Goal: Communication & Community: Answer question/provide support

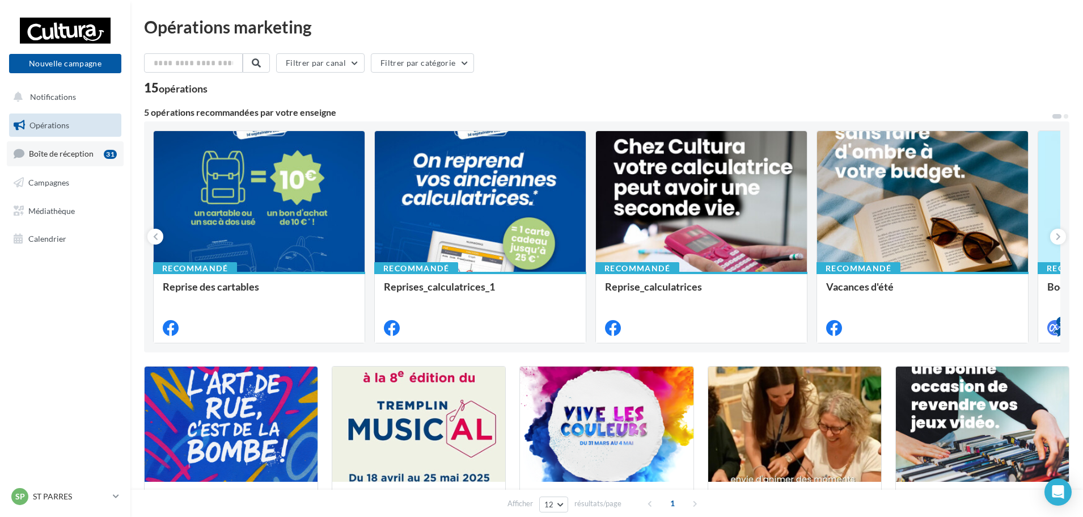
click at [74, 153] on span "Boîte de réception" at bounding box center [61, 154] width 65 height 10
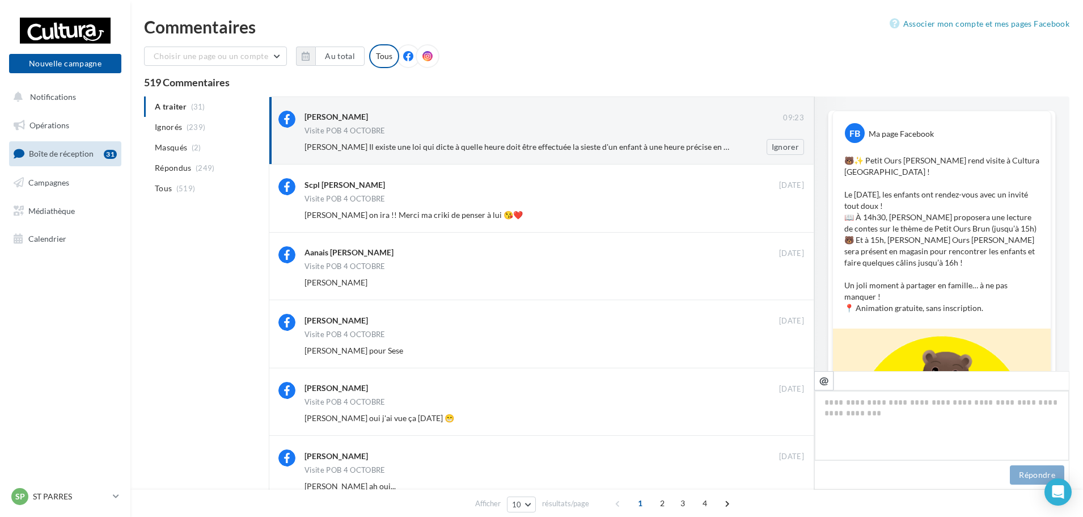
scroll to position [667, 0]
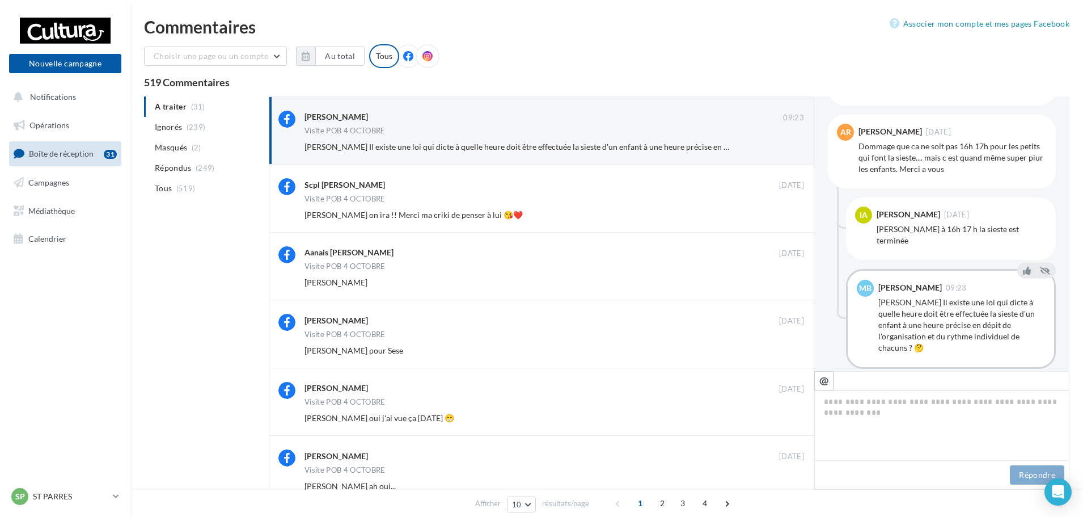
click at [900, 378] on button "Afficher 5 réponses supplémentaires" at bounding box center [896, 385] width 136 height 14
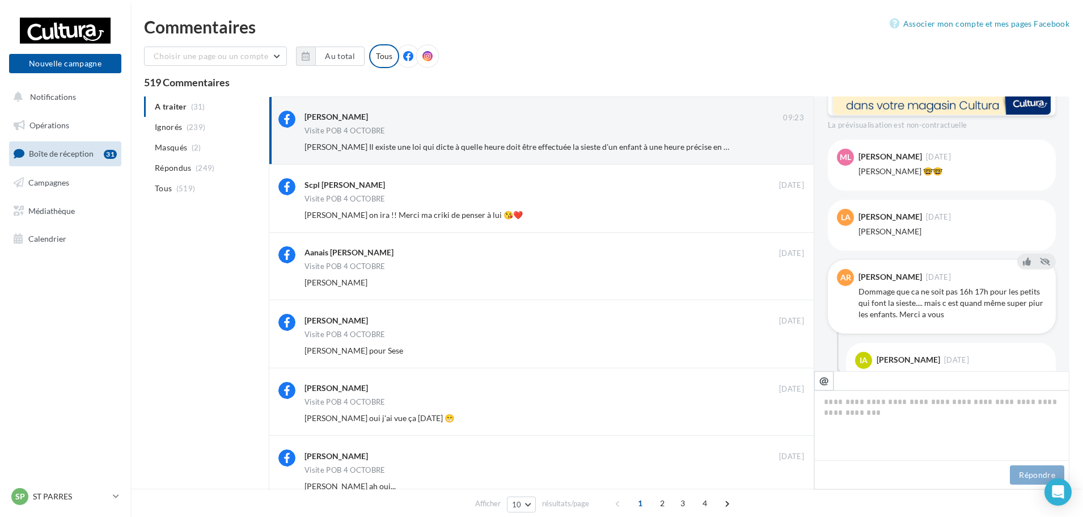
scroll to position [542, 0]
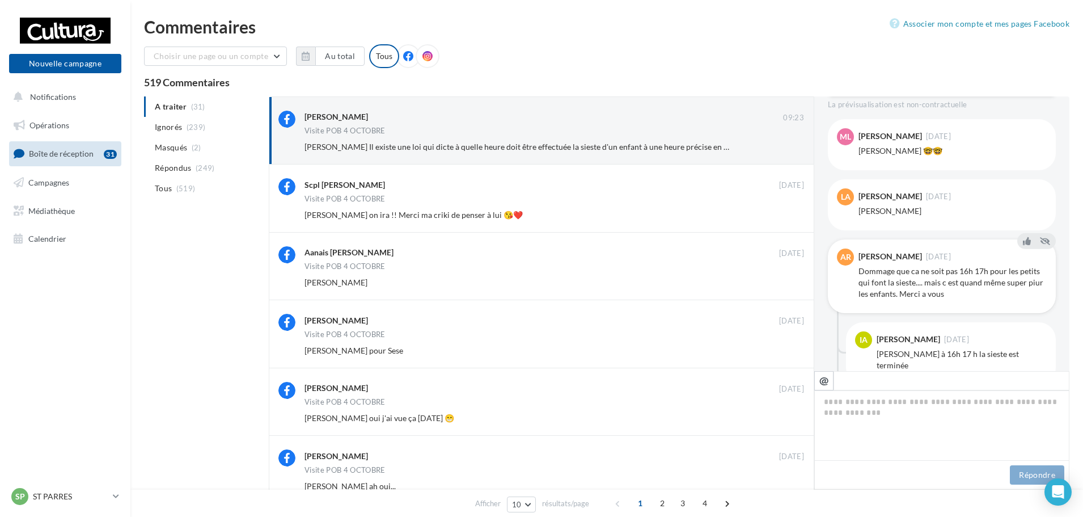
drag, startPoint x: 980, startPoint y: 285, endPoint x: 852, endPoint y: 259, distance: 130.1
click at [852, 259] on div "AR Aurelie Ragon 20 sept. Dommage que ca ne soit pas 16h 17h pour les petits qu…" at bounding box center [942, 276] width 210 height 56
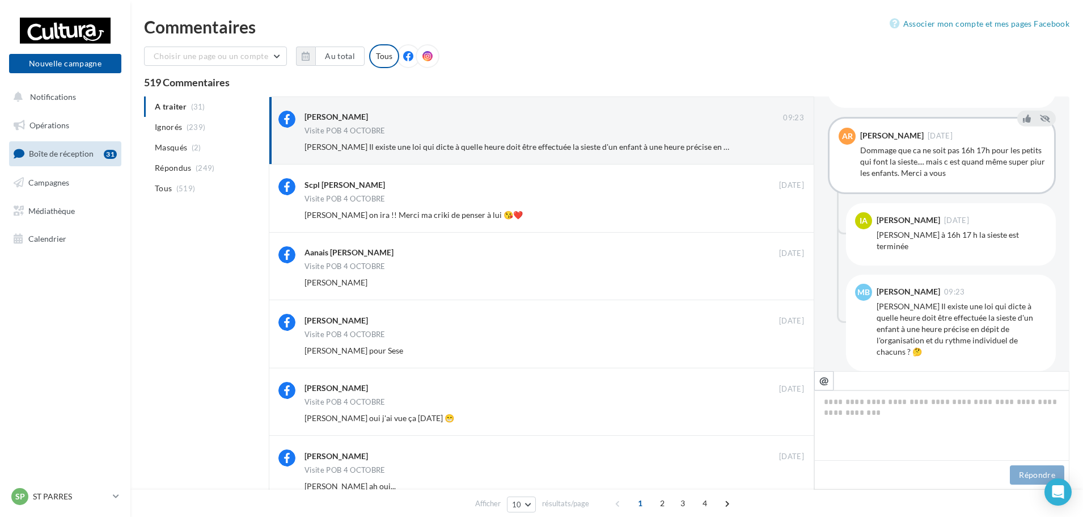
click at [943, 178] on div "AR Aurelie Ragon 20 sept. Dommage que ca ne soit pas 16h 17h pour les petits qu…" at bounding box center [942, 155] width 228 height 77
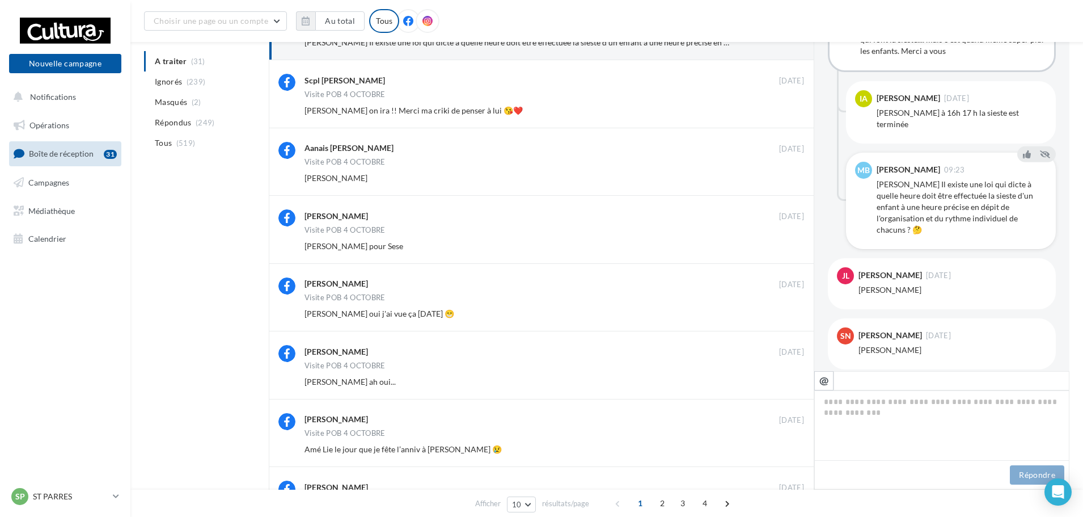
scroll to position [737, 0]
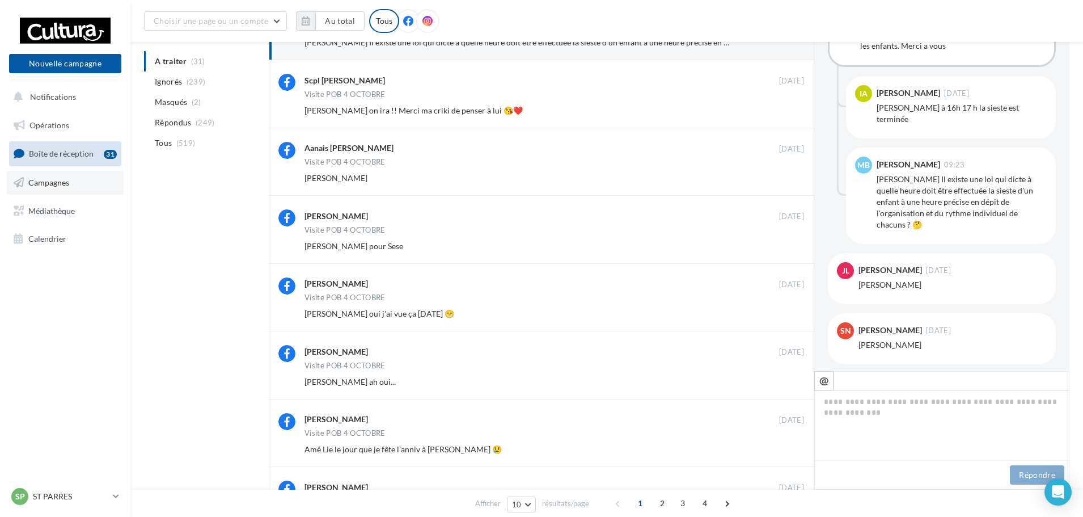
click at [81, 181] on link "Campagnes" at bounding box center [65, 183] width 117 height 24
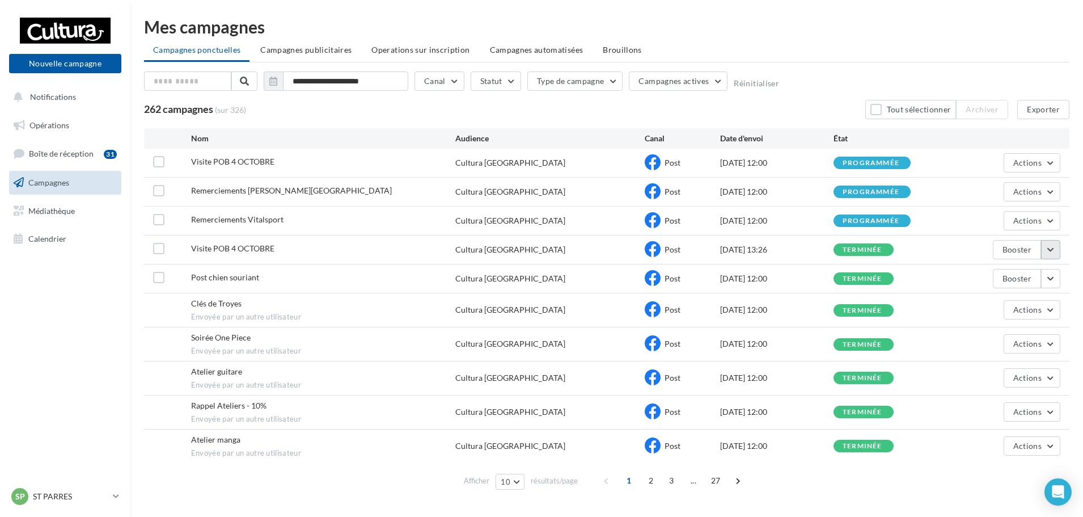
click at [1046, 250] on button "button" at bounding box center [1050, 249] width 19 height 19
click at [1014, 272] on button "Voir les résultats" at bounding box center [1003, 275] width 113 height 29
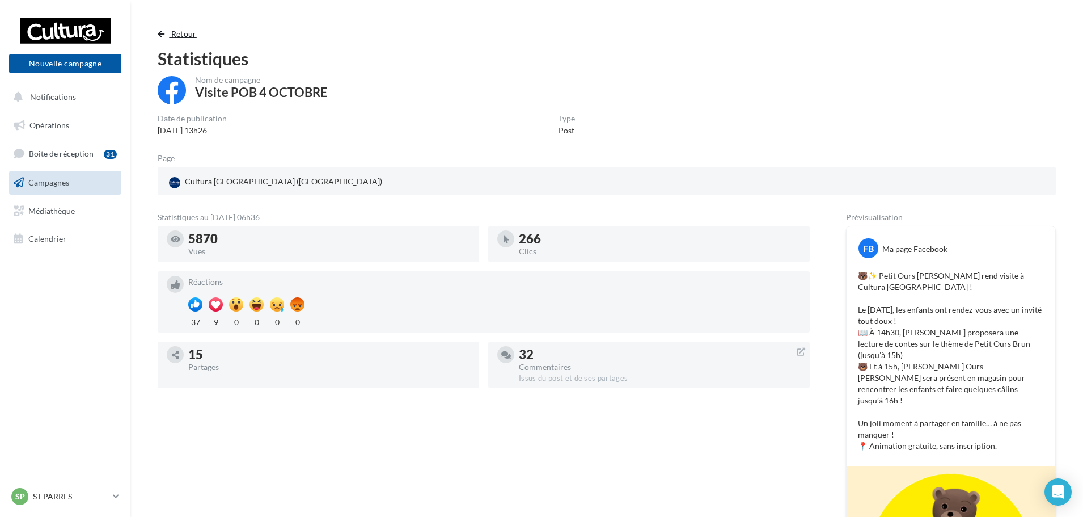
click at [176, 33] on span "Retour" at bounding box center [184, 34] width 26 height 10
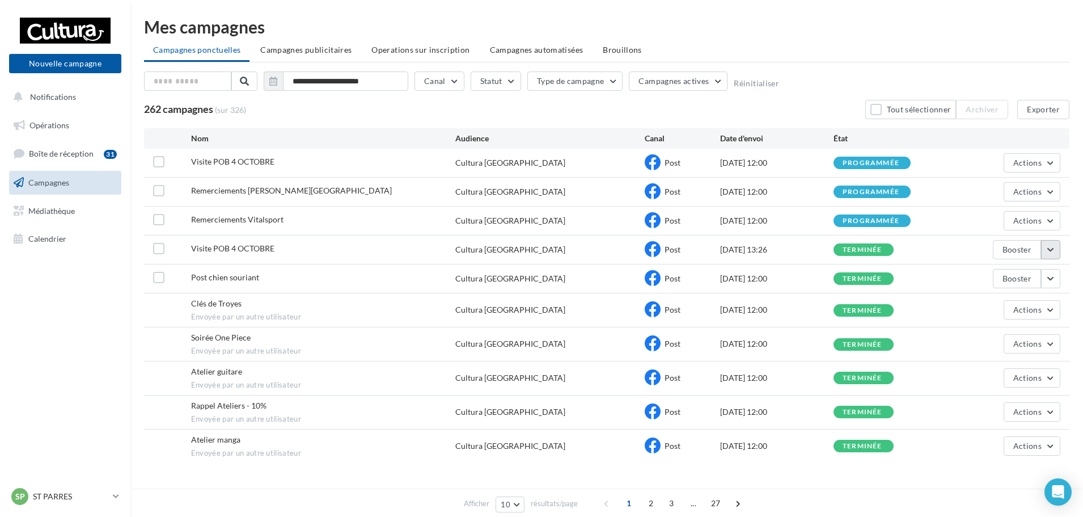
click at [1055, 253] on button "button" at bounding box center [1050, 249] width 19 height 19
click at [1005, 281] on button "Voir les résultats" at bounding box center [1003, 275] width 113 height 29
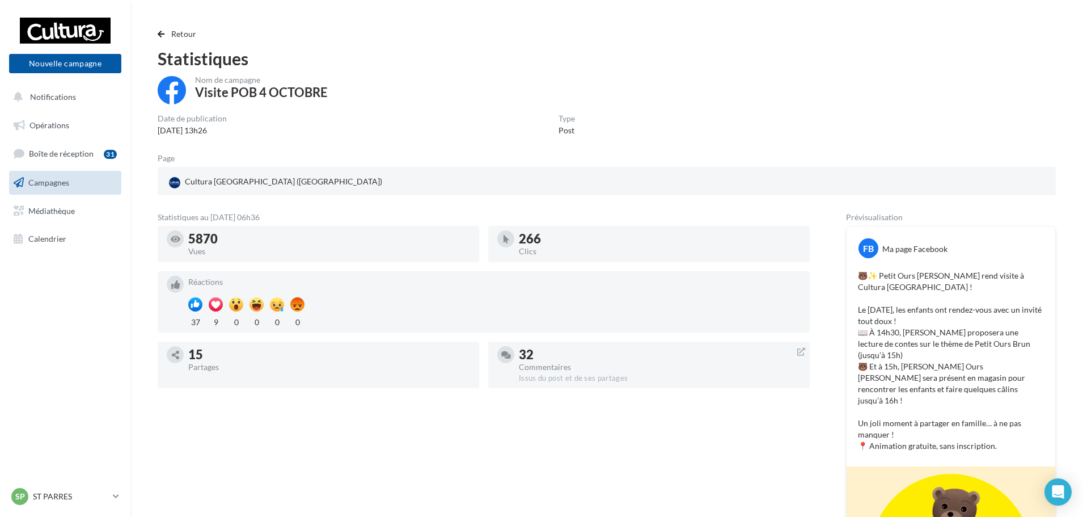
drag, startPoint x: 264, startPoint y: 243, endPoint x: 186, endPoint y: 240, distance: 77.8
click at [186, 240] on div "5870 Vues" at bounding box center [318, 243] width 303 height 27
drag, startPoint x: 268, startPoint y: 295, endPoint x: 278, endPoint y: 295, distance: 10.2
click at [273, 295] on div "37 9 0 0 0 0" at bounding box center [494, 310] width 613 height 44
click at [232, 245] on div "5870" at bounding box center [329, 239] width 282 height 12
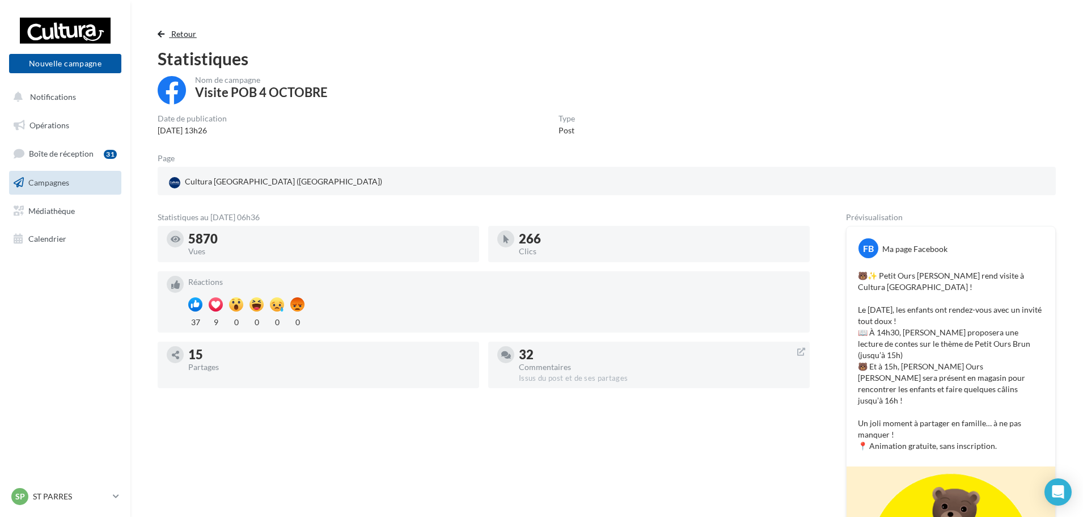
click at [179, 33] on span "Retour" at bounding box center [184, 34] width 26 height 10
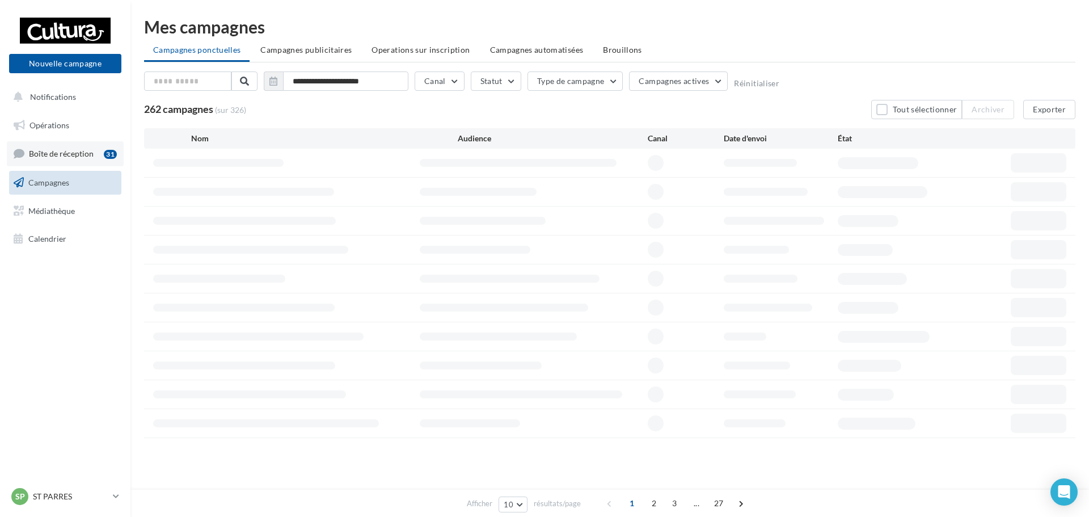
click at [65, 148] on link "Boîte de réception 31" at bounding box center [65, 153] width 117 height 24
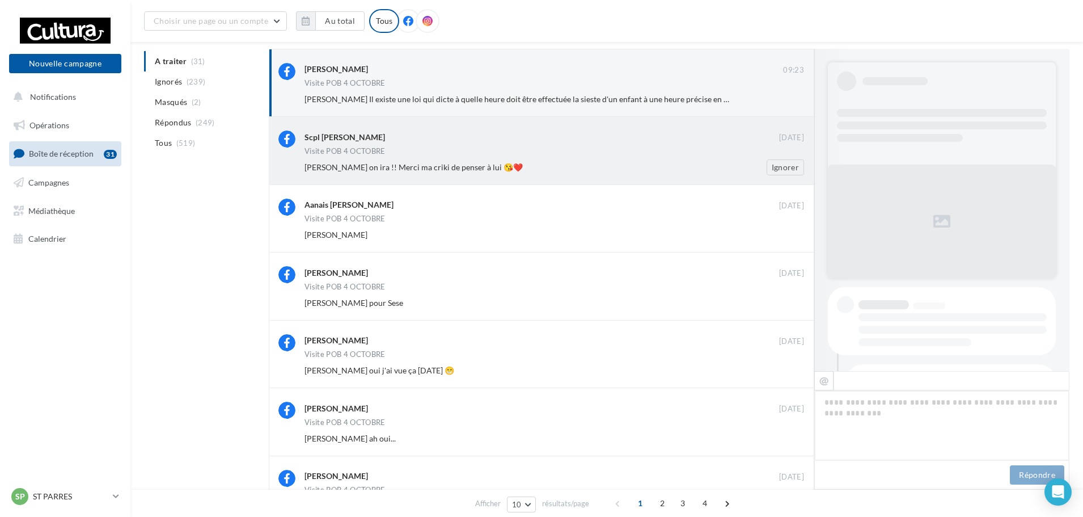
scroll to position [619, 0]
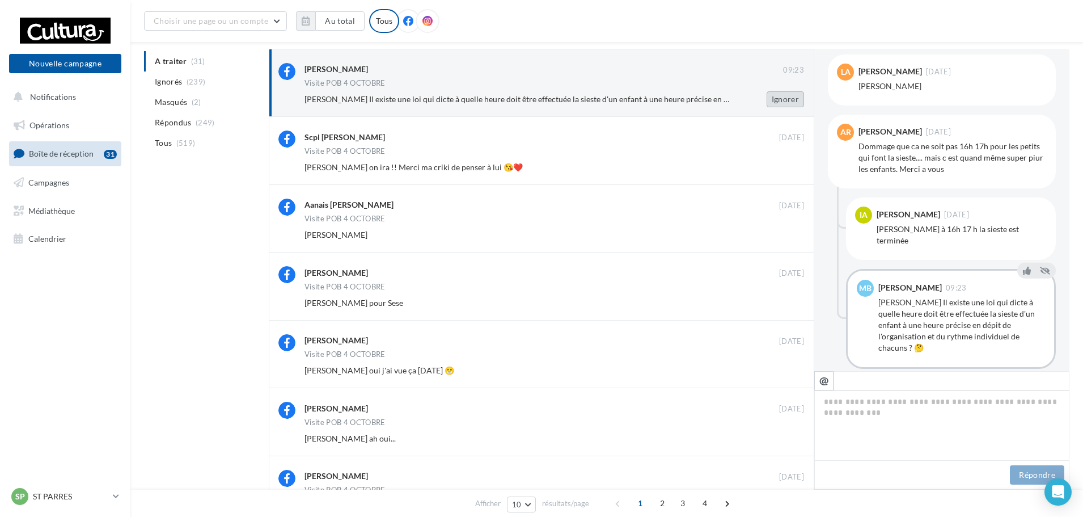
click at [792, 104] on button "Ignorer" at bounding box center [785, 99] width 37 height 16
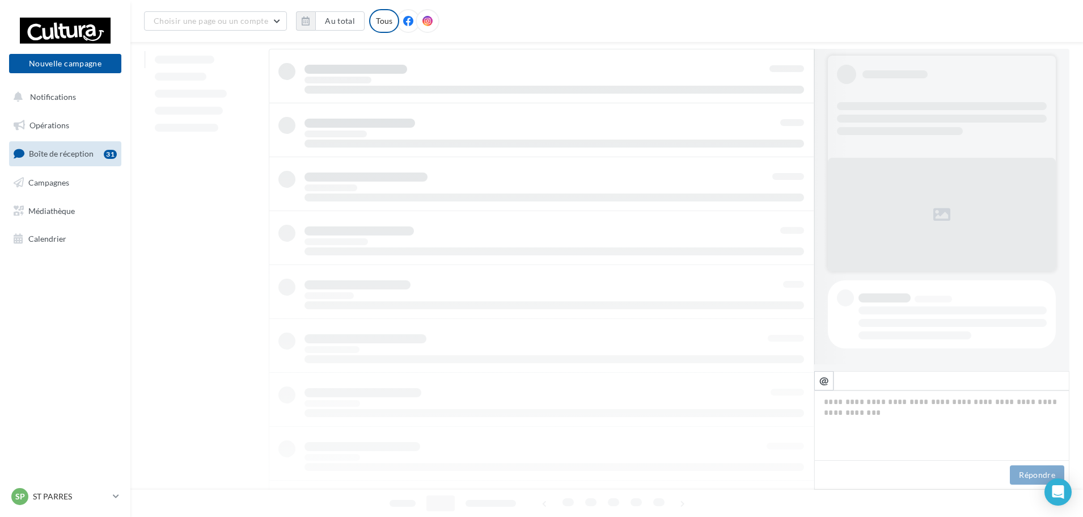
scroll to position [7, 0]
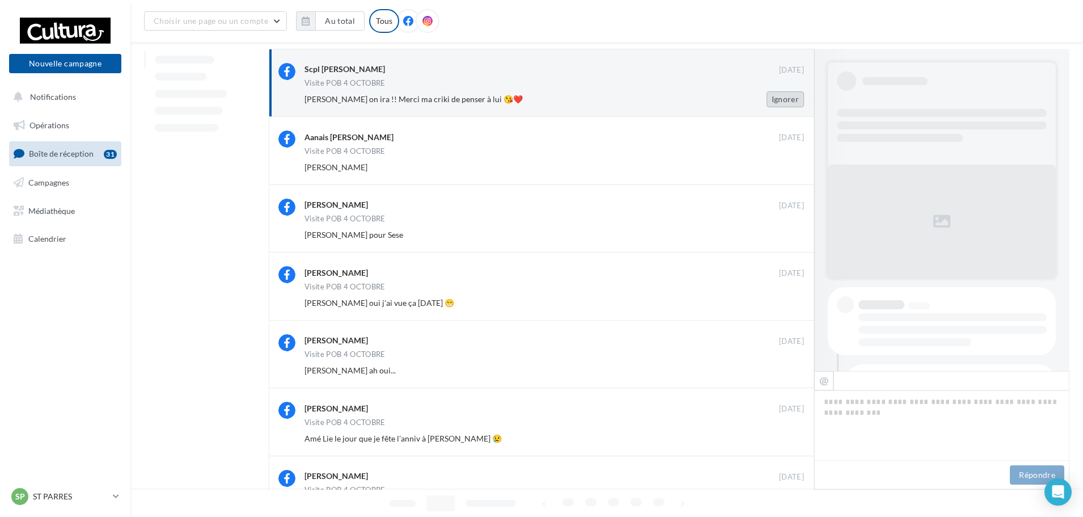
click at [793, 100] on button "Ignorer" at bounding box center [785, 99] width 37 height 16
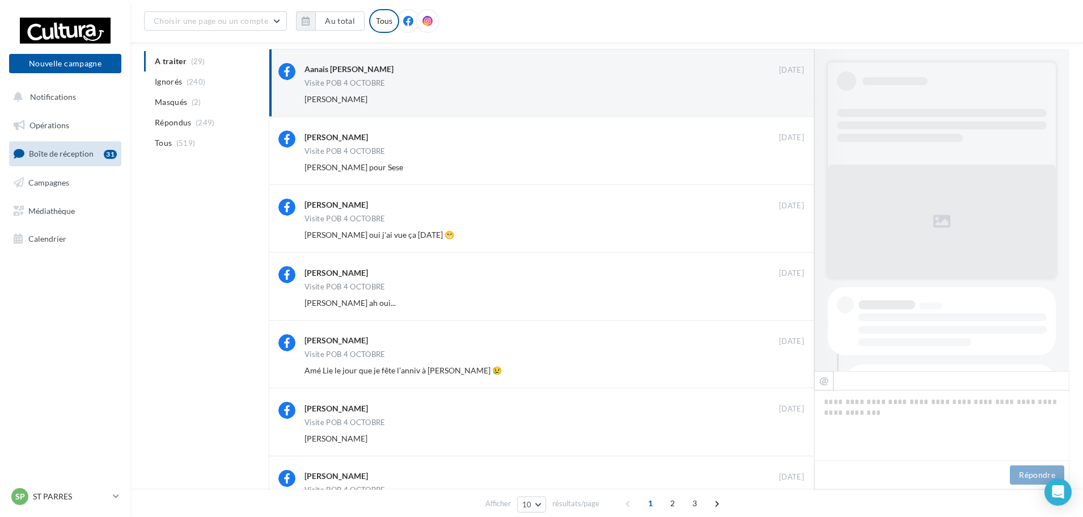
click at [793, 100] on button "Ignorer" at bounding box center [785, 99] width 37 height 16
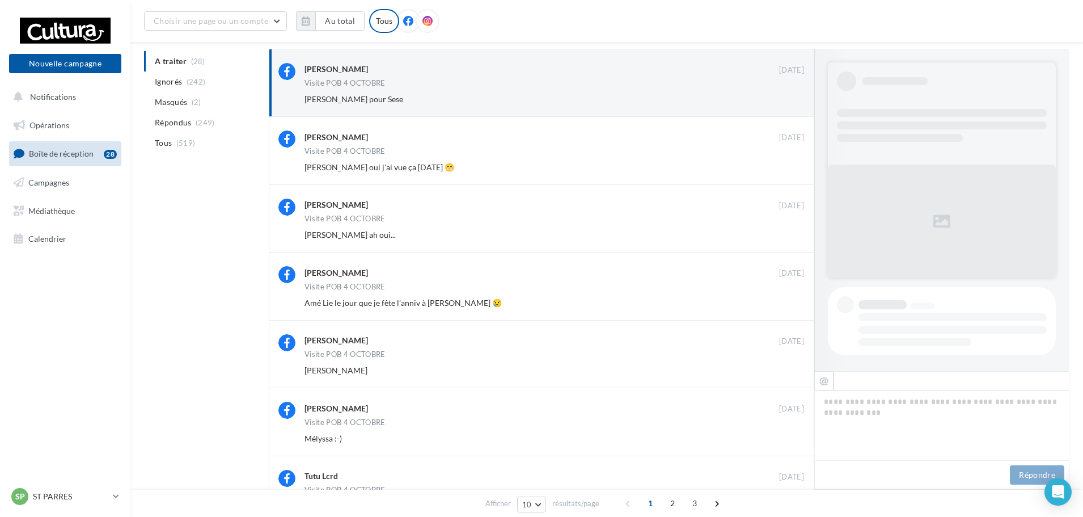
click at [793, 100] on button "Ignorer" at bounding box center [785, 99] width 37 height 16
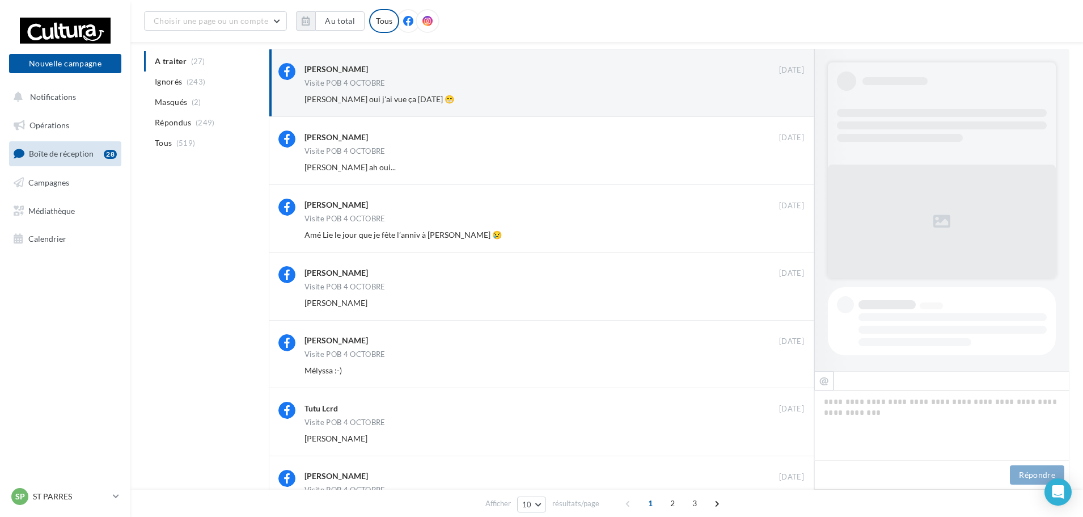
click at [793, 100] on button "Ignorer" at bounding box center [785, 99] width 37 height 16
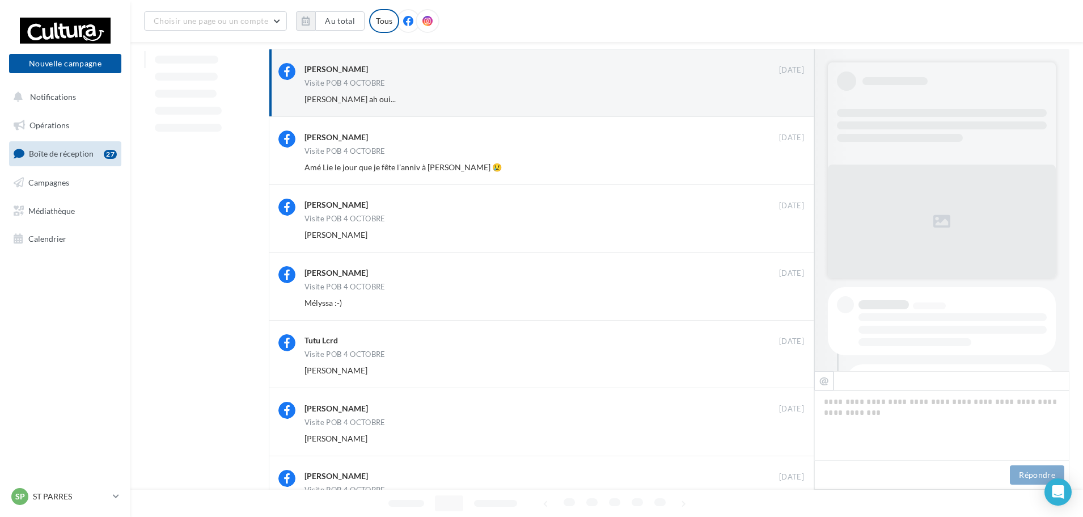
click at [793, 100] on button "Ignorer" at bounding box center [785, 99] width 37 height 16
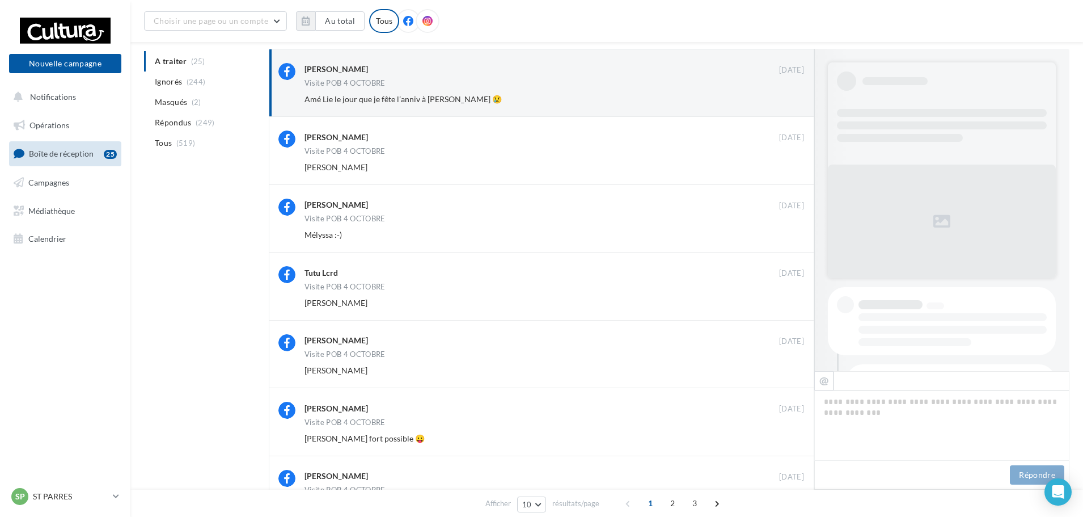
click at [793, 100] on button "Ignorer" at bounding box center [785, 99] width 37 height 16
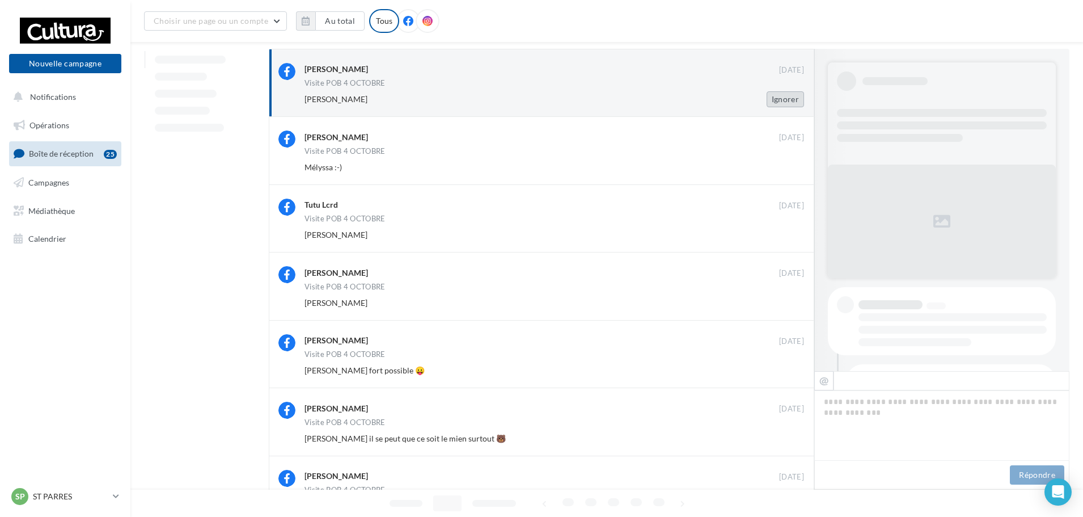
click at [792, 99] on button "Ignorer" at bounding box center [785, 99] width 37 height 16
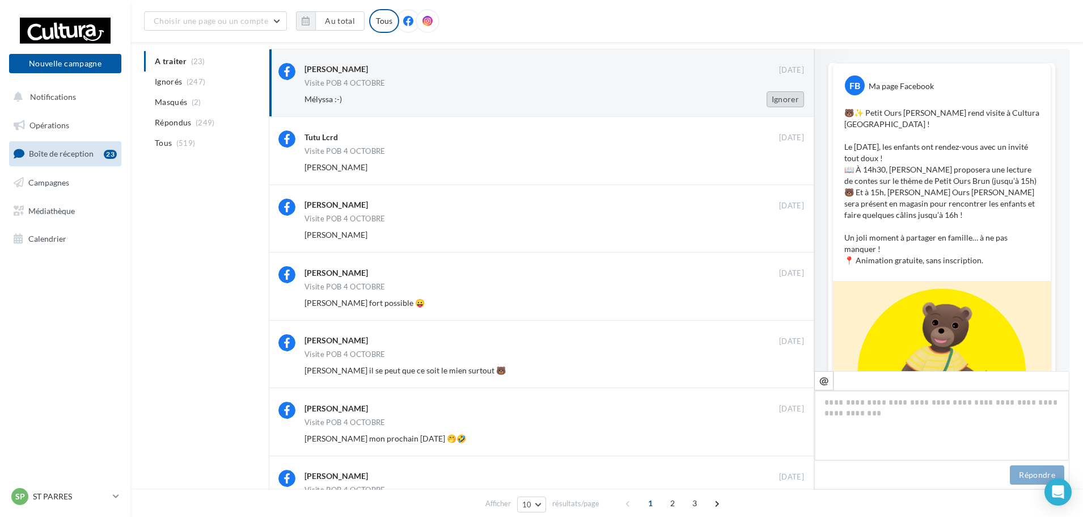
click at [780, 96] on button "Ignorer" at bounding box center [785, 99] width 37 height 16
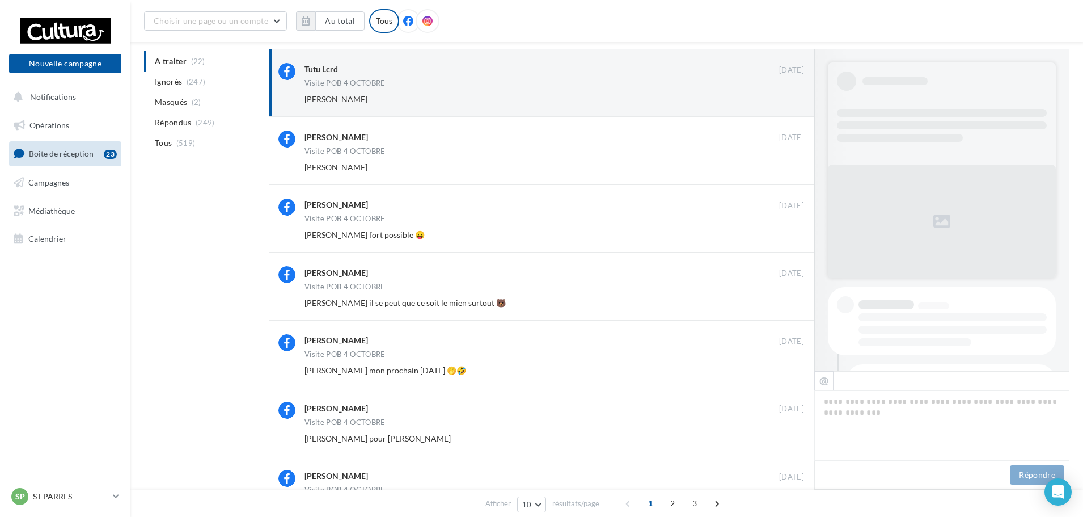
click at [780, 96] on button "Ignorer" at bounding box center [785, 99] width 37 height 16
click at [781, 96] on button "Ignorer" at bounding box center [785, 99] width 37 height 16
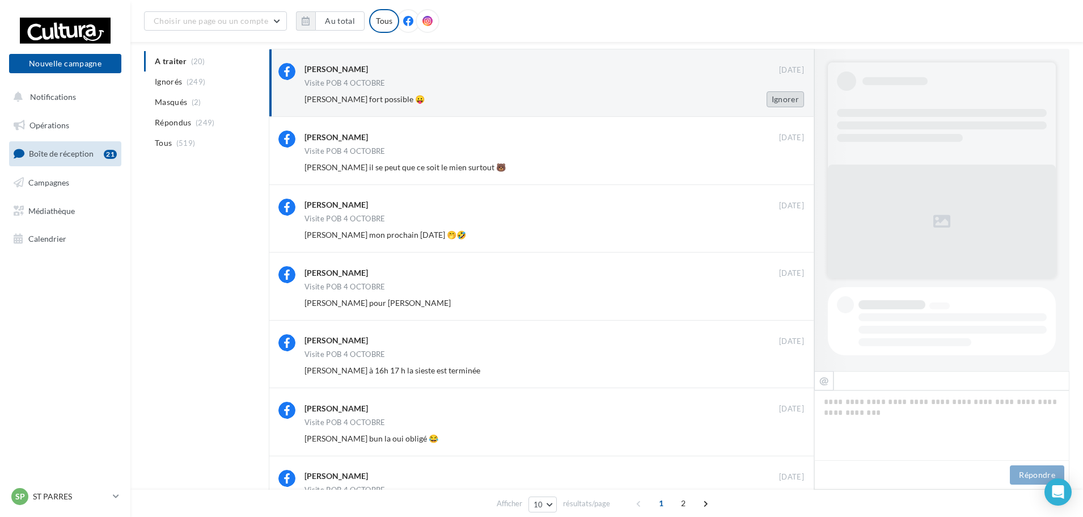
click at [782, 99] on button "Ignorer" at bounding box center [785, 99] width 37 height 16
click at [784, 102] on button "Ignorer" at bounding box center [785, 99] width 37 height 16
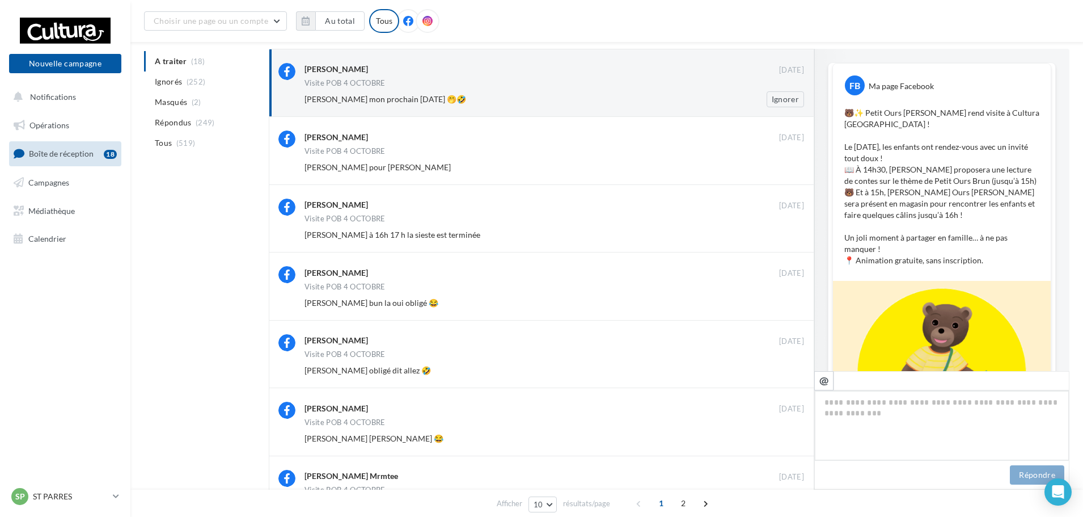
scroll to position [597, 0]
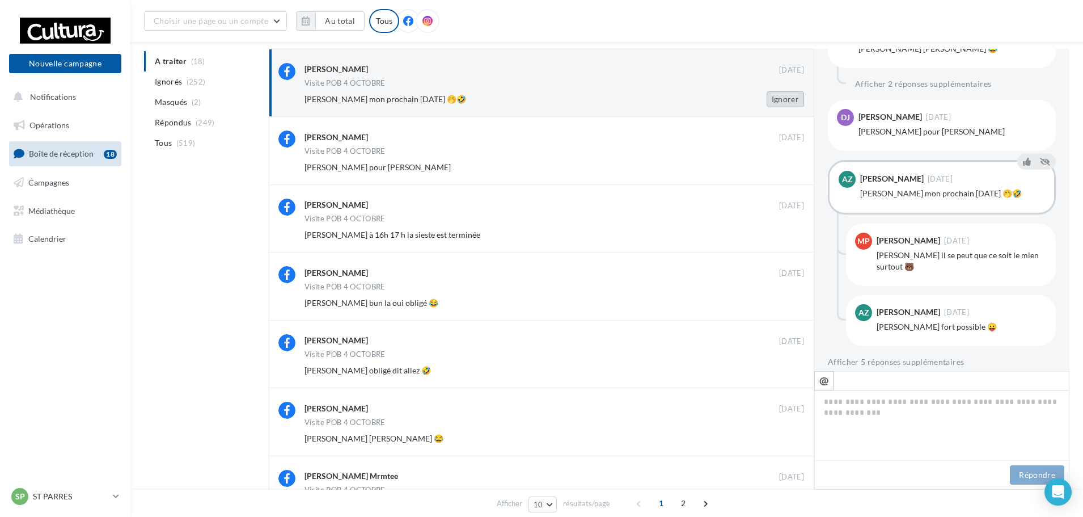
click at [801, 99] on button "Ignorer" at bounding box center [785, 99] width 37 height 16
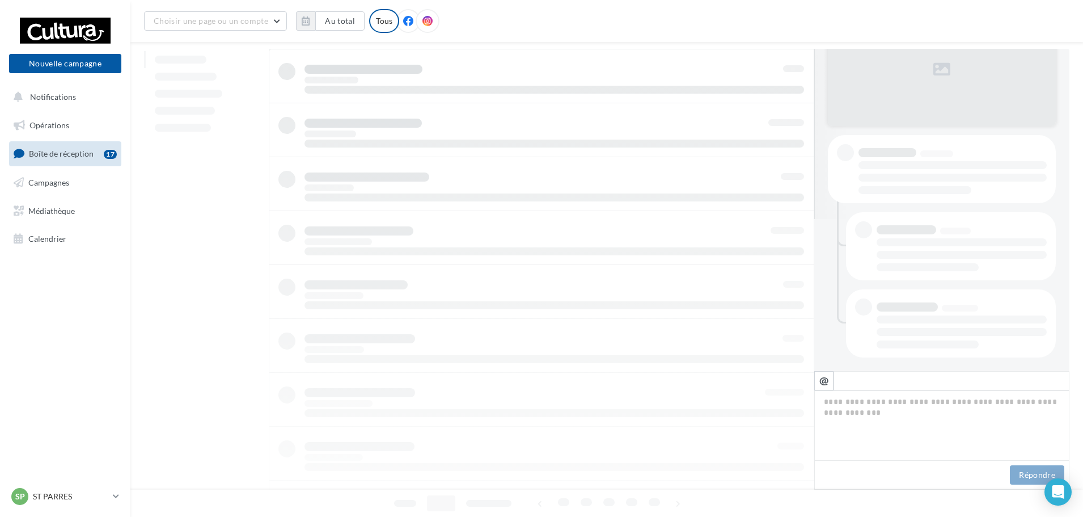
scroll to position [152, 0]
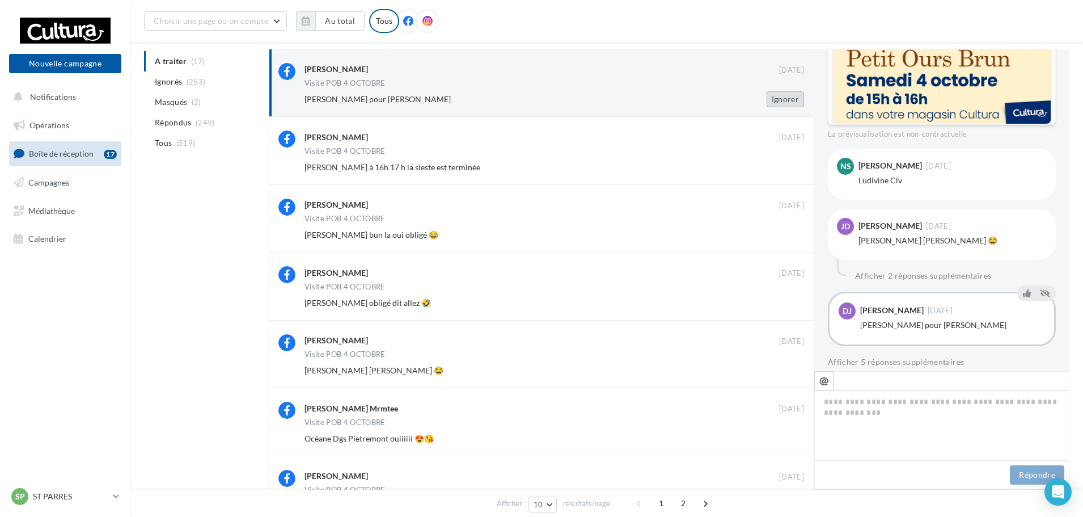
click at [800, 99] on button "Ignorer" at bounding box center [785, 99] width 37 height 16
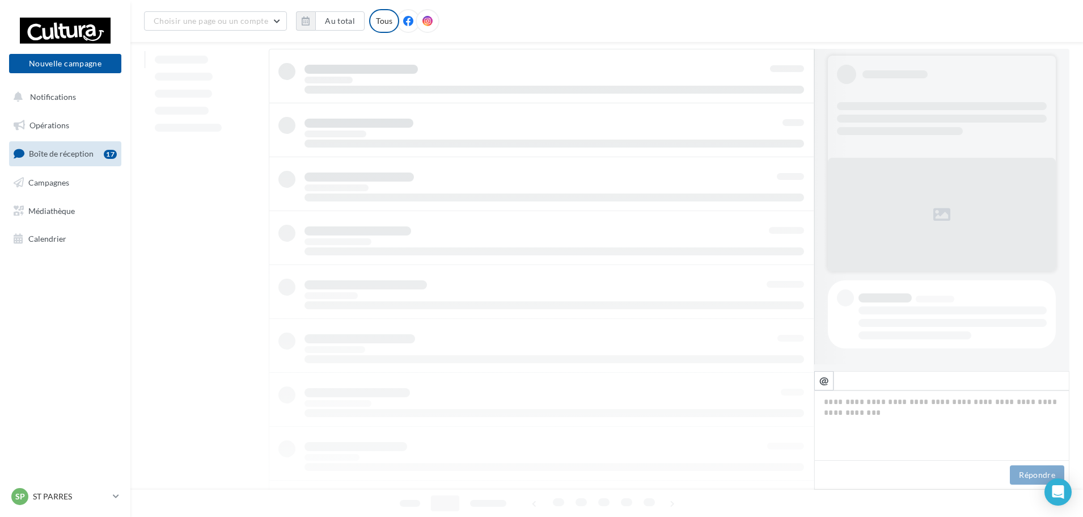
scroll to position [7, 0]
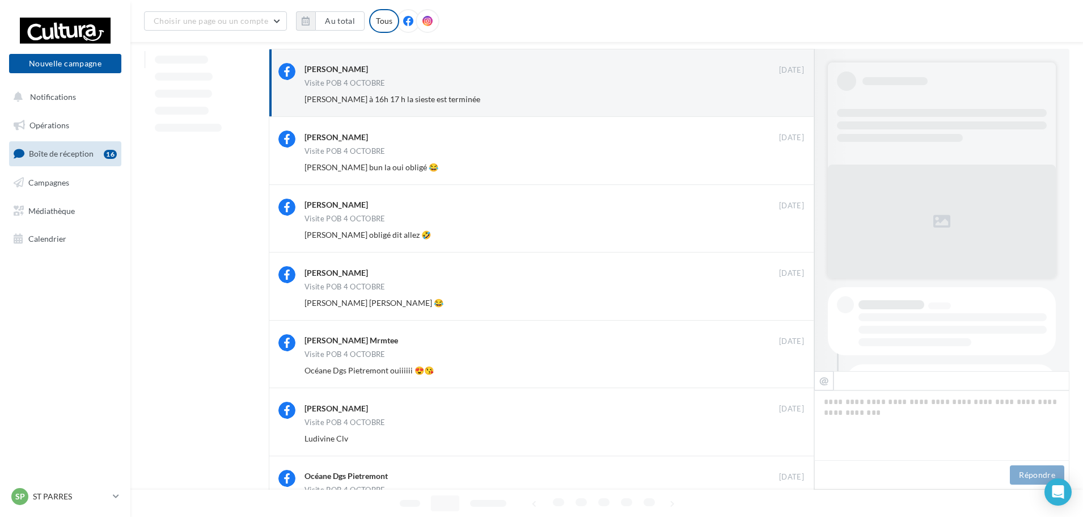
click at [797, 101] on button "Ignorer" at bounding box center [785, 99] width 37 height 16
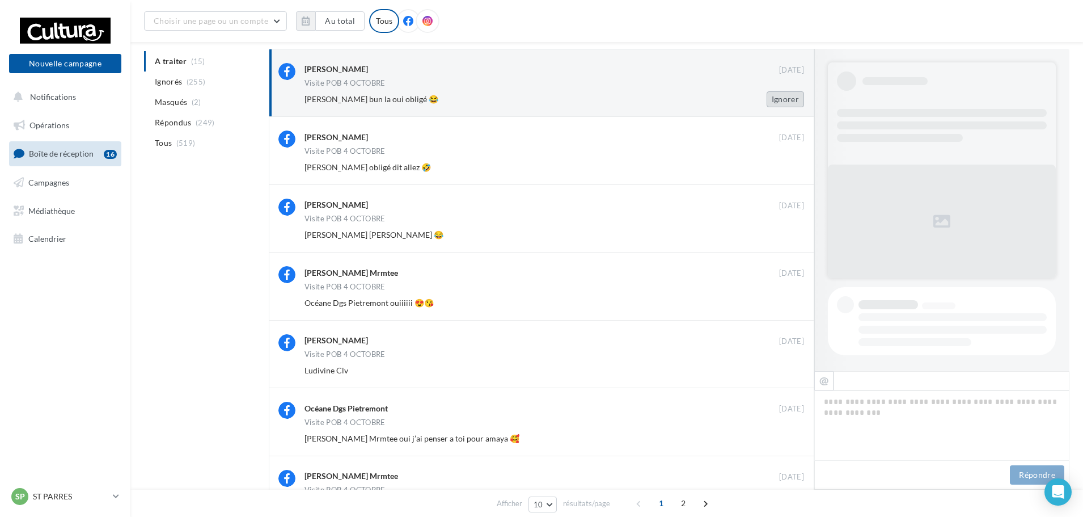
click at [783, 103] on button "Ignorer" at bounding box center [785, 99] width 37 height 16
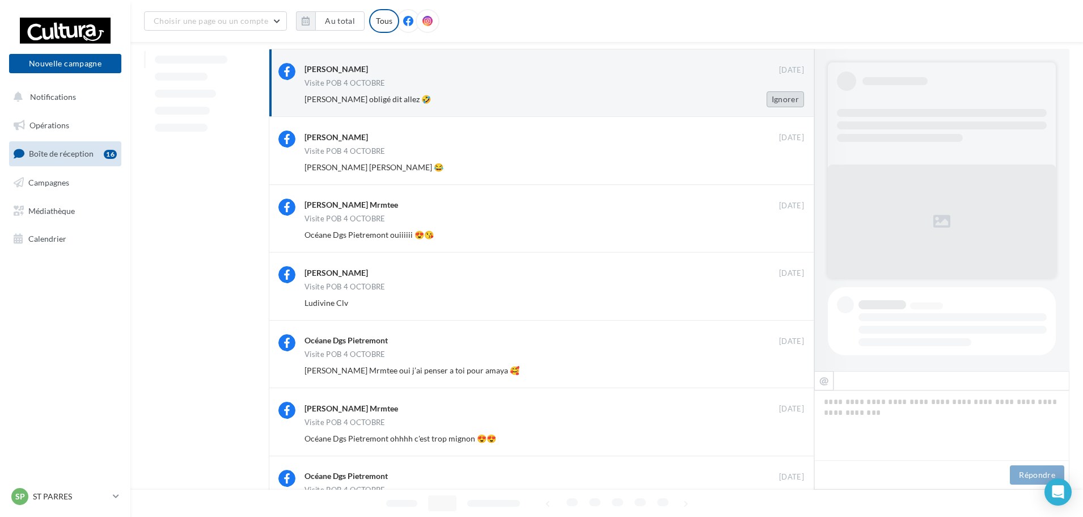
click at [783, 105] on button "Ignorer" at bounding box center [785, 99] width 37 height 16
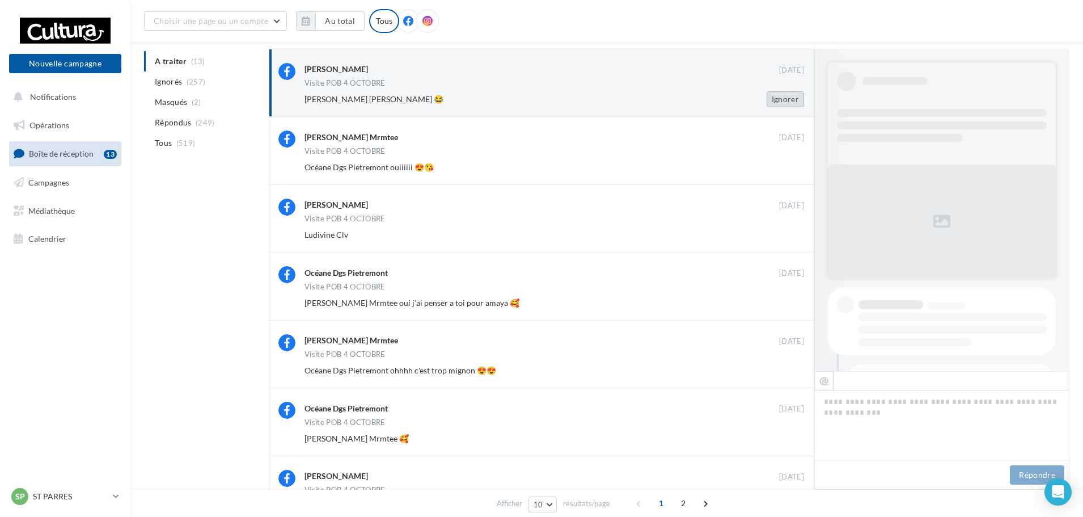
click at [788, 99] on button "Ignorer" at bounding box center [785, 99] width 37 height 16
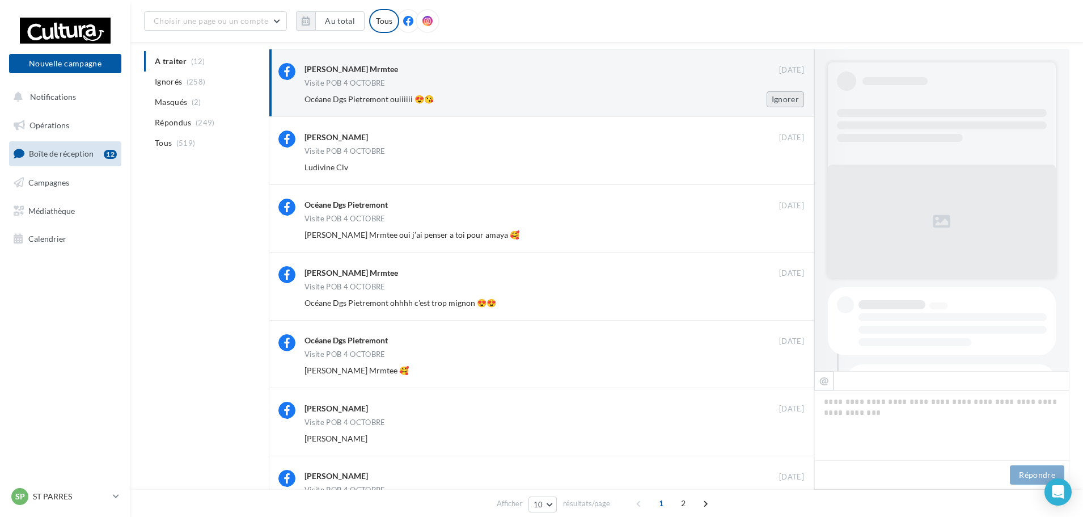
click at [786, 101] on button "Ignorer" at bounding box center [785, 99] width 37 height 16
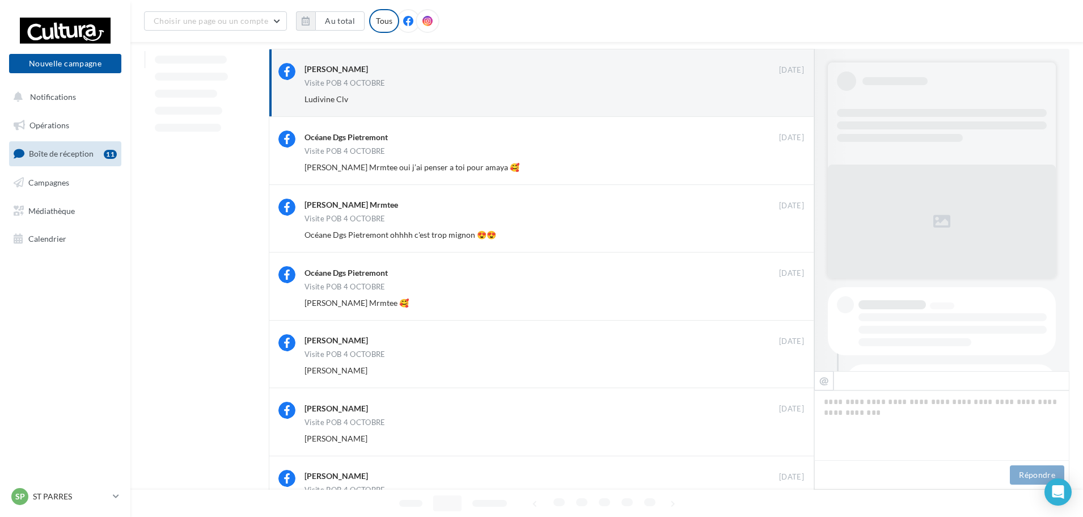
click at [788, 99] on button "Ignorer" at bounding box center [785, 99] width 37 height 16
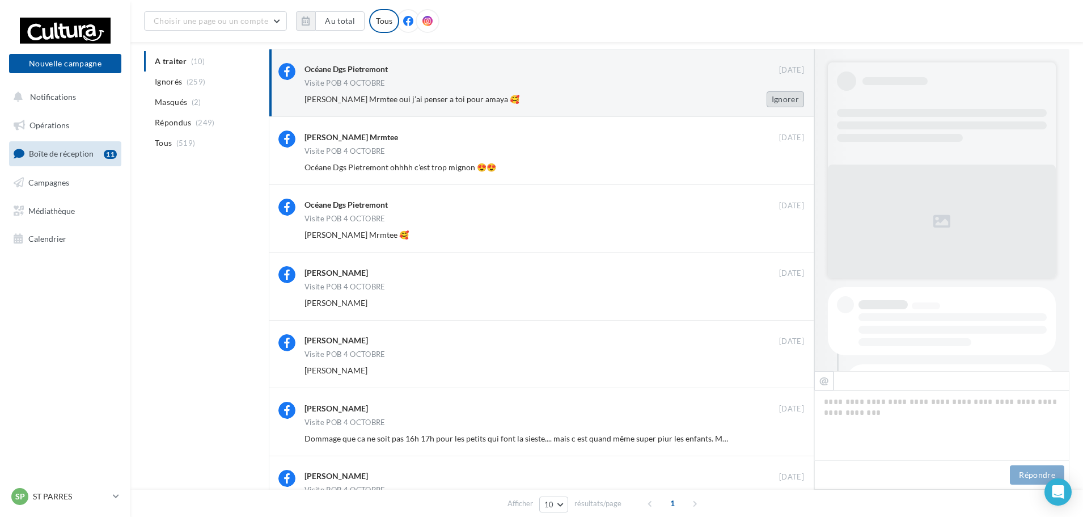
click at [788, 99] on button "Ignorer" at bounding box center [785, 99] width 37 height 16
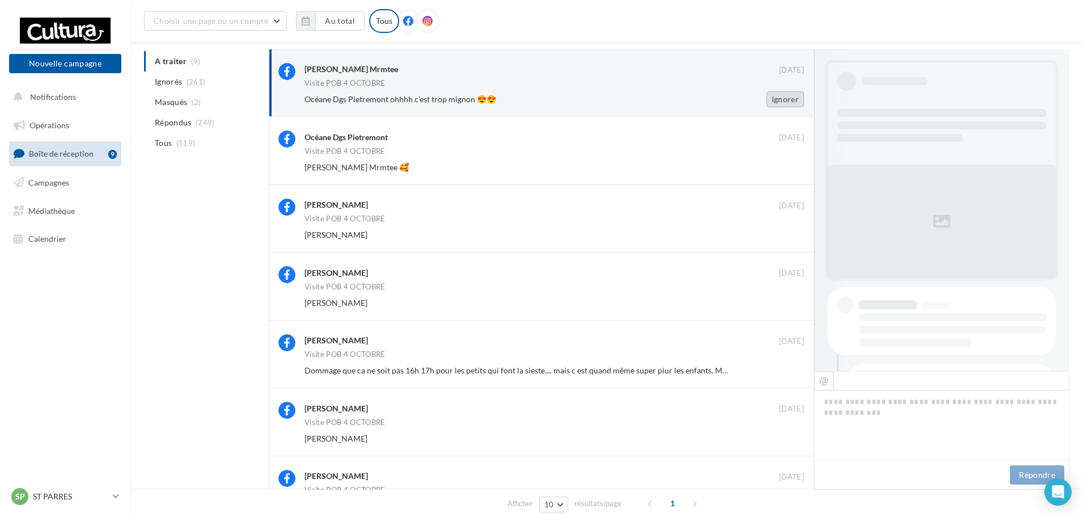
click at [789, 94] on button "Ignorer" at bounding box center [785, 99] width 37 height 16
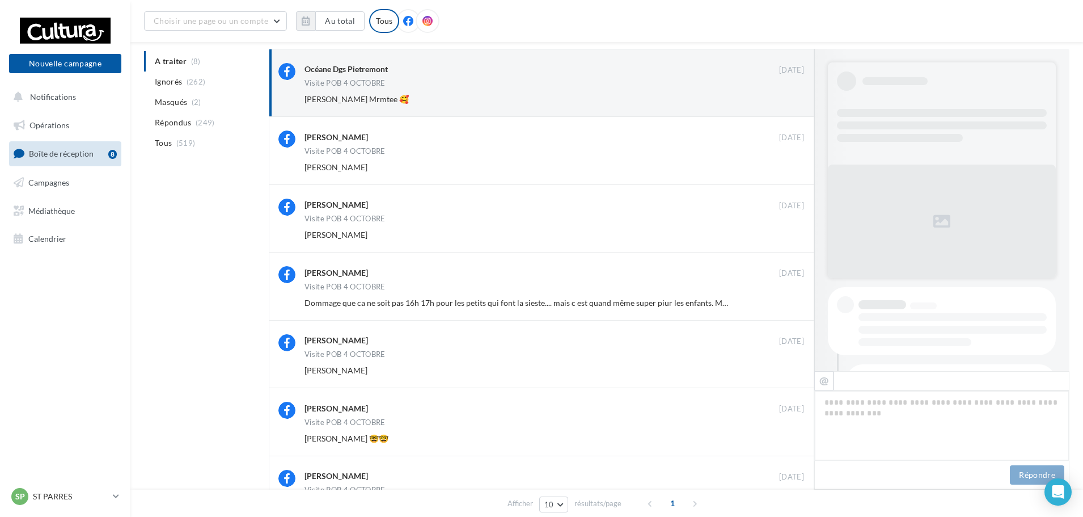
scroll to position [608, 0]
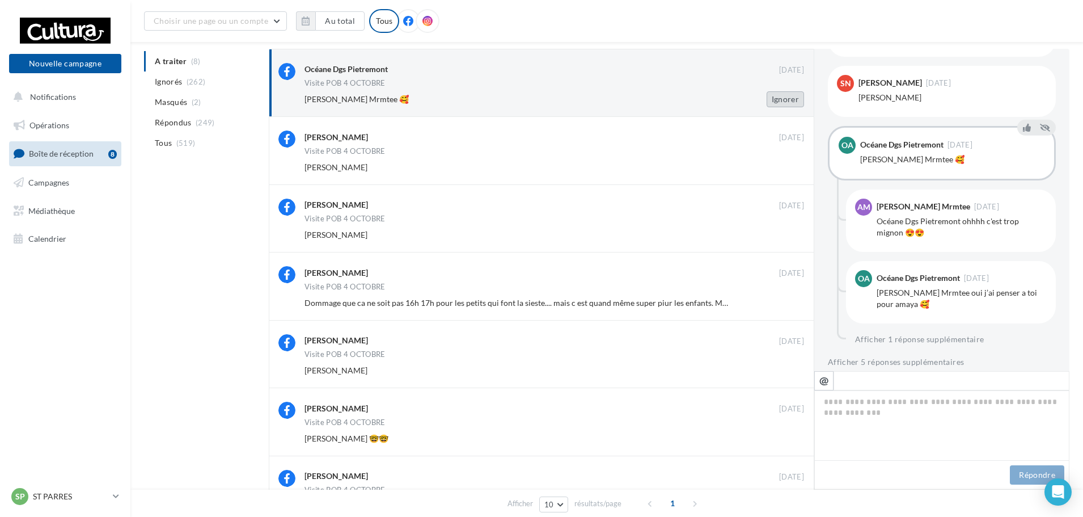
click at [788, 106] on button "Ignorer" at bounding box center [785, 99] width 37 height 16
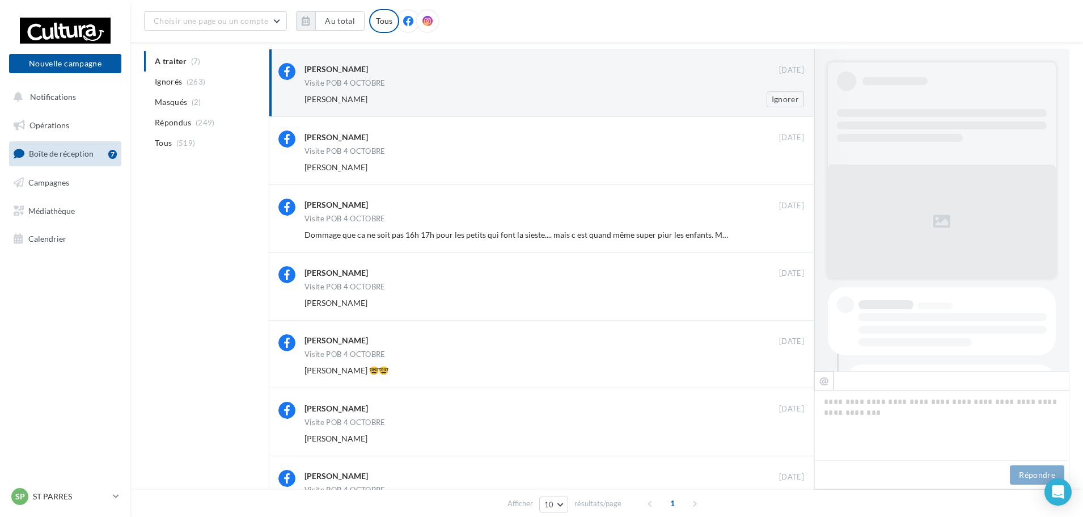
click at [785, 109] on div "Solène Prélot 20 sept. Visite POB 4 OCTOBRE Stéphie Recchia Ignorer" at bounding box center [542, 83] width 546 height 68
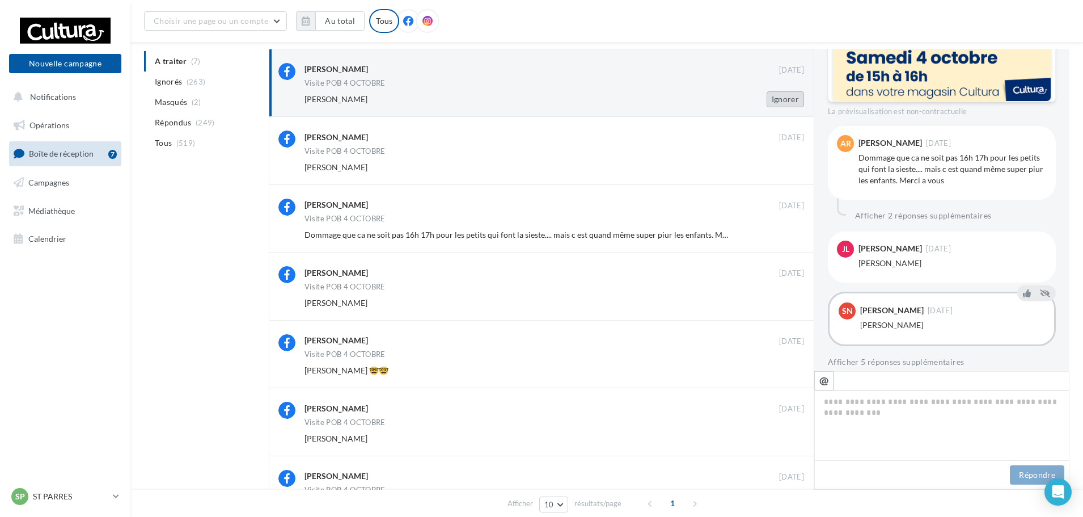
click at [786, 101] on button "Ignorer" at bounding box center [785, 99] width 37 height 16
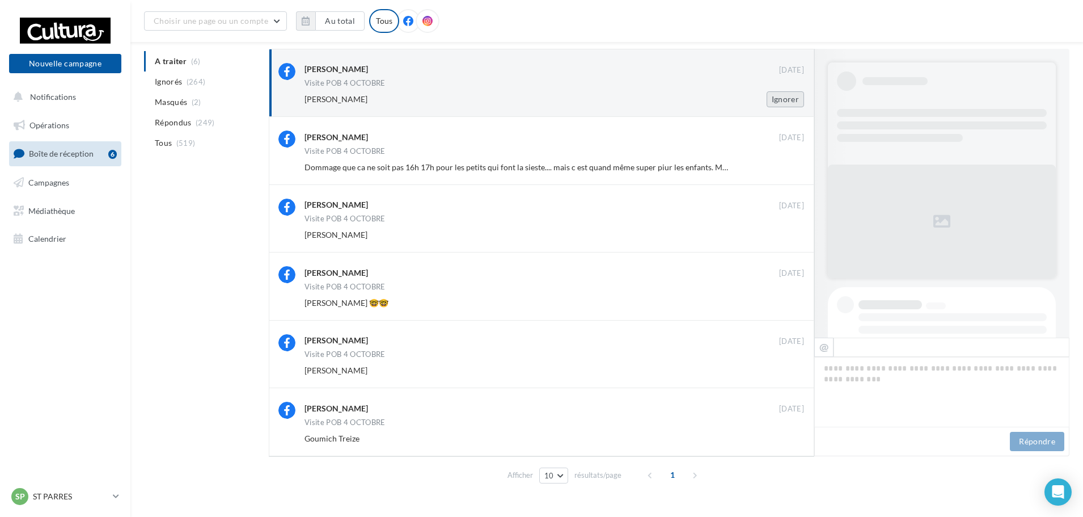
click at [786, 98] on button "Ignorer" at bounding box center [785, 99] width 37 height 16
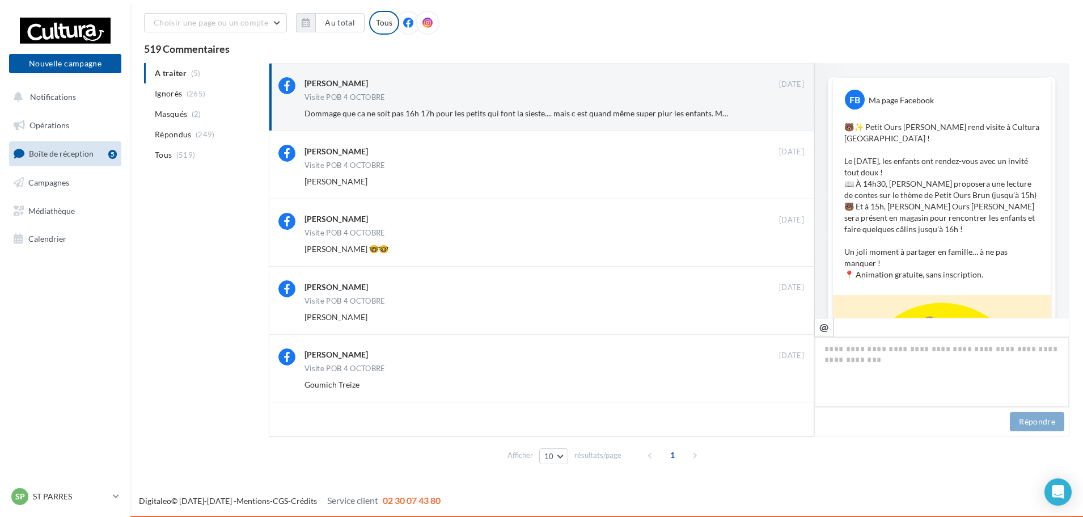
scroll to position [665, 0]
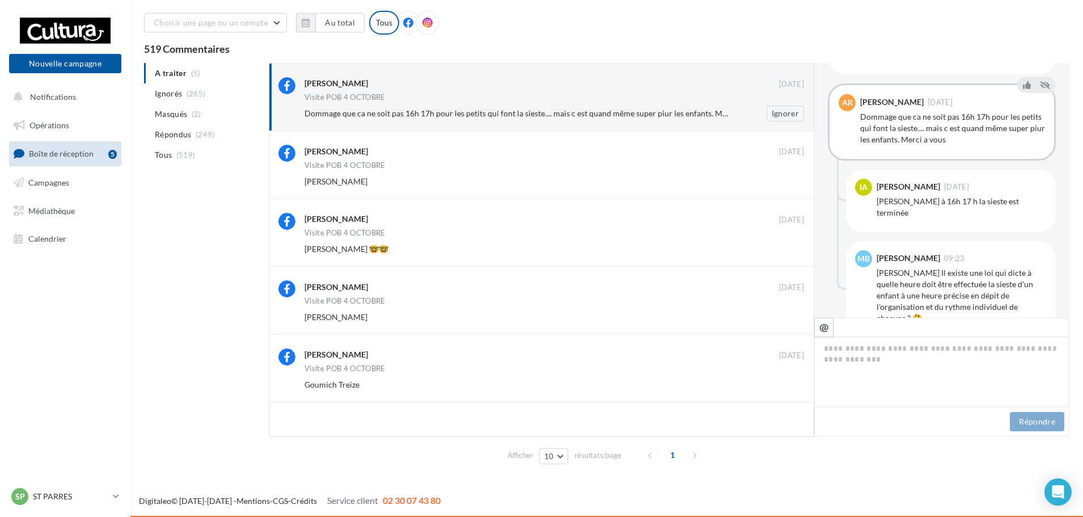
click at [772, 105] on div "Aurelie Ragon 20 sept. Visite POB 4 OCTOBRE Dommage que ca ne soit pas 16h 17h …" at bounding box center [555, 99] width 500 height 44
click at [773, 110] on button "Ignorer" at bounding box center [785, 113] width 37 height 16
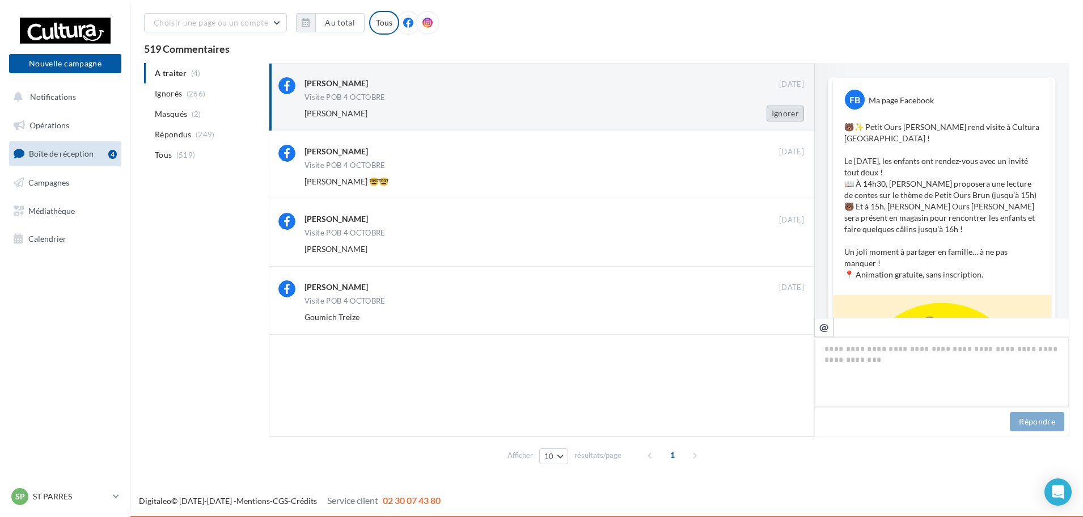
scroll to position [510, 0]
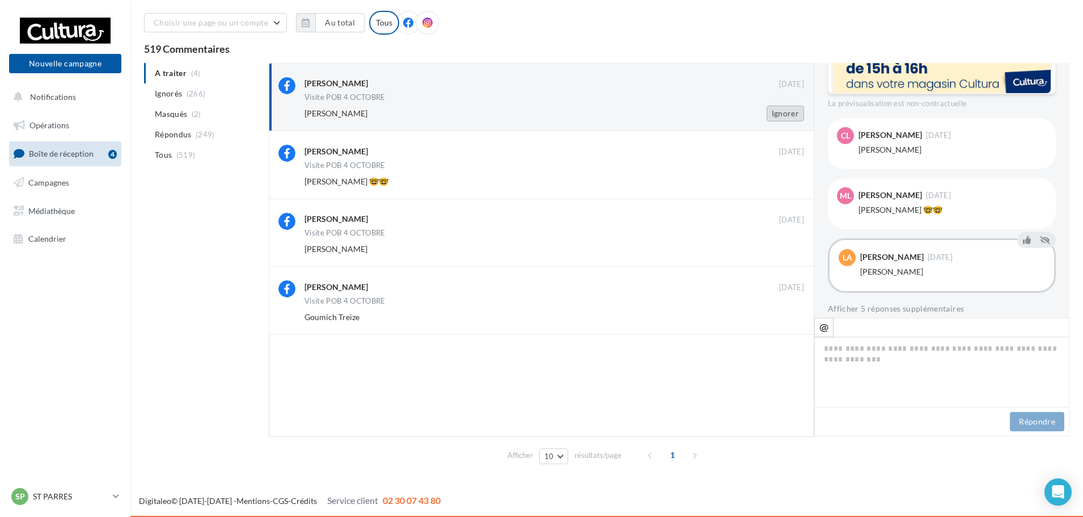
click at [793, 108] on button "Ignorer" at bounding box center [785, 113] width 37 height 16
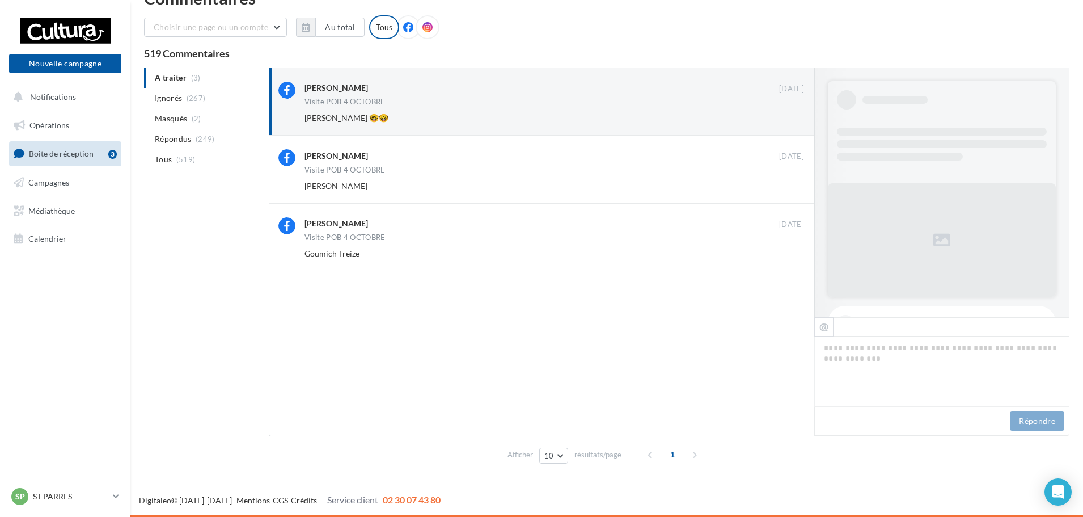
scroll to position [33, 0]
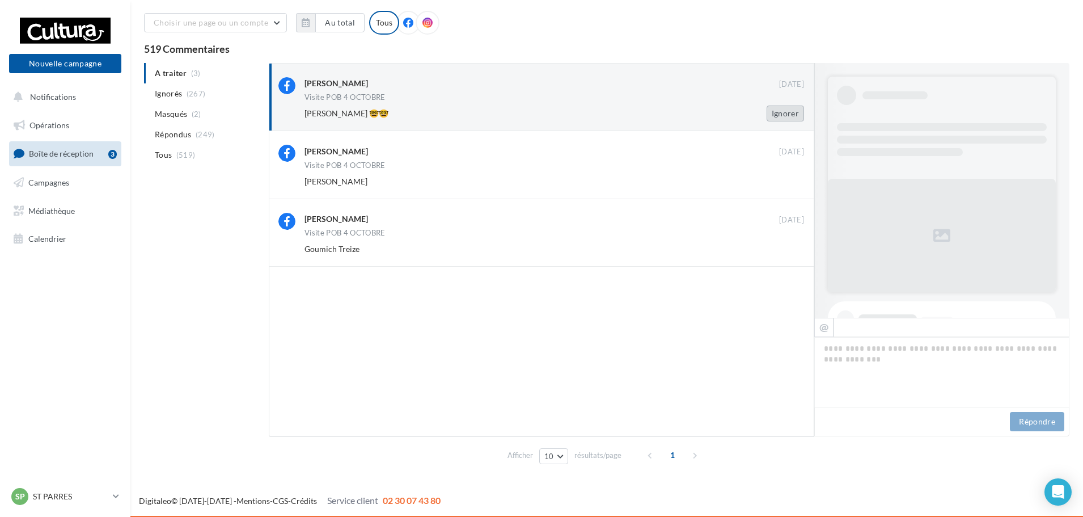
click at [795, 118] on button "Ignorer" at bounding box center [785, 113] width 37 height 16
click at [782, 120] on button "Ignorer" at bounding box center [785, 113] width 37 height 16
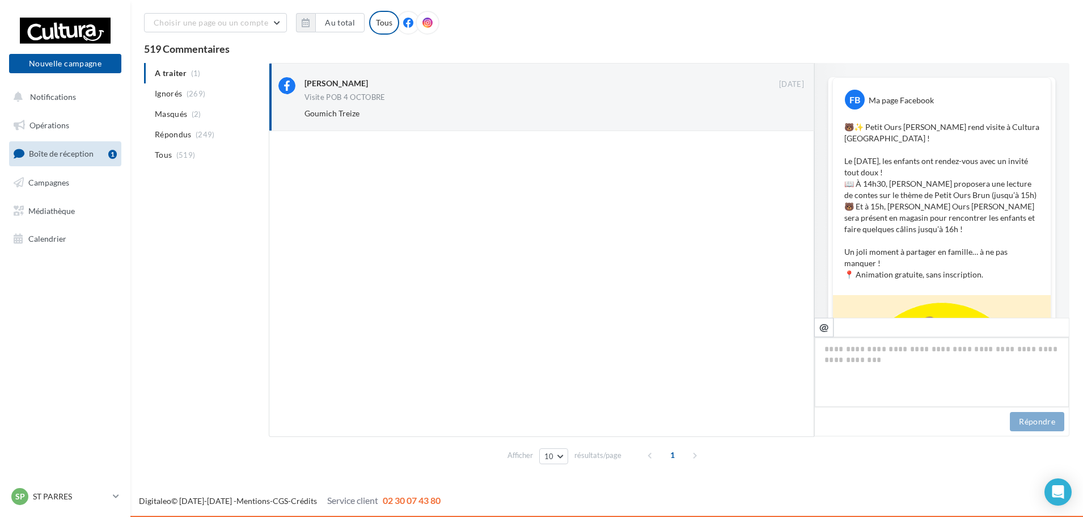
scroll to position [390, 0]
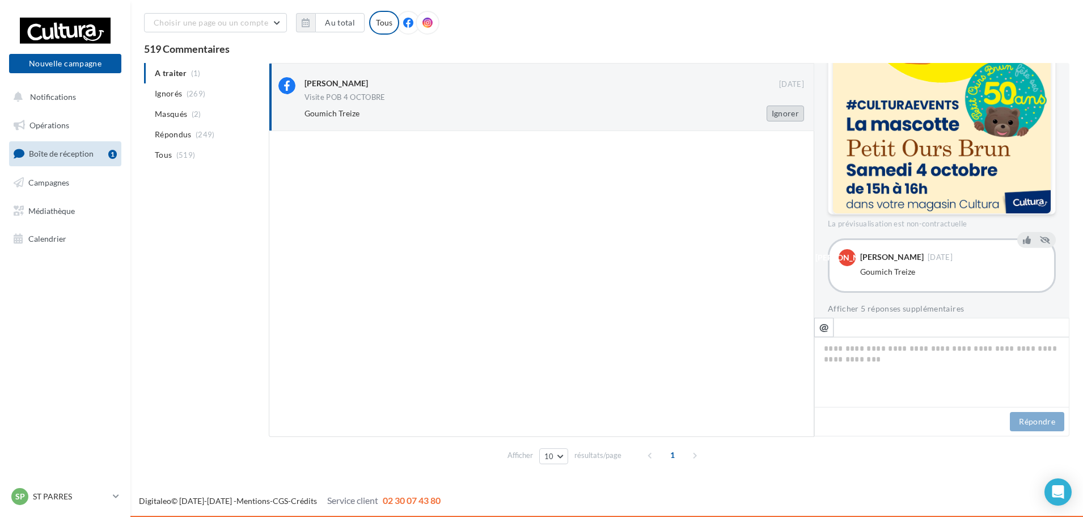
click at [784, 116] on button "Ignorer" at bounding box center [785, 113] width 37 height 16
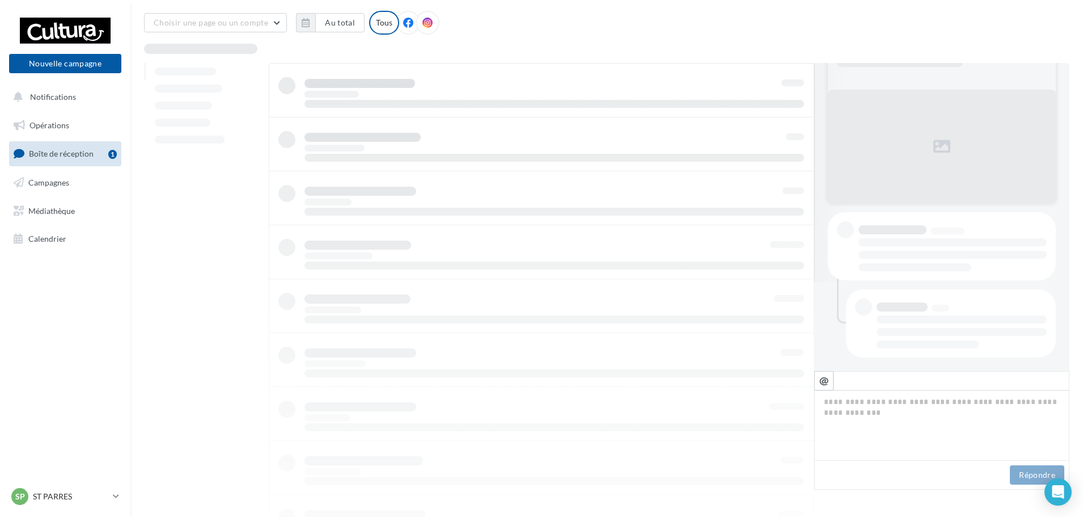
scroll to position [89, 0]
click at [78, 95] on button "Notifications" at bounding box center [63, 97] width 112 height 24
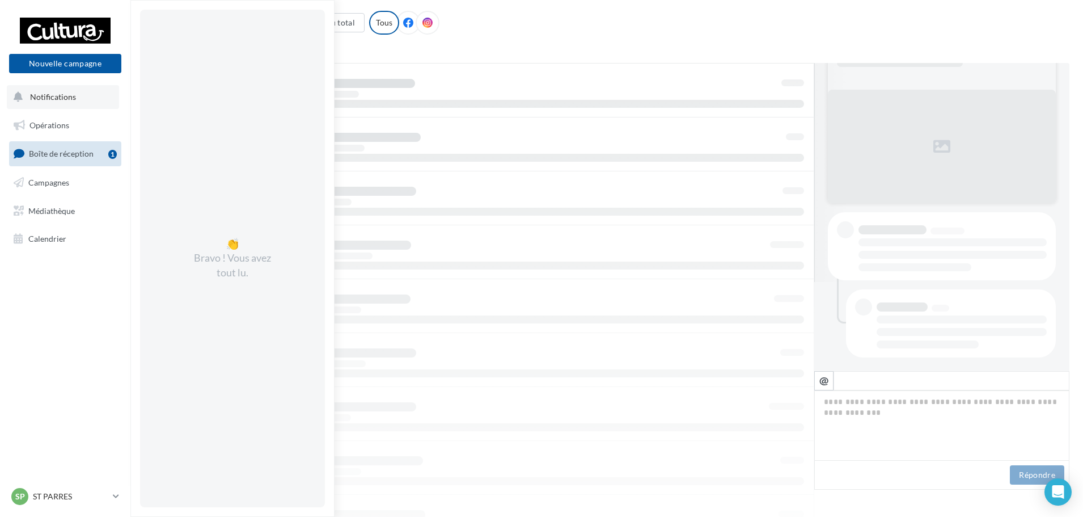
scroll to position [18, 0]
